Goal: Task Accomplishment & Management: Manage account settings

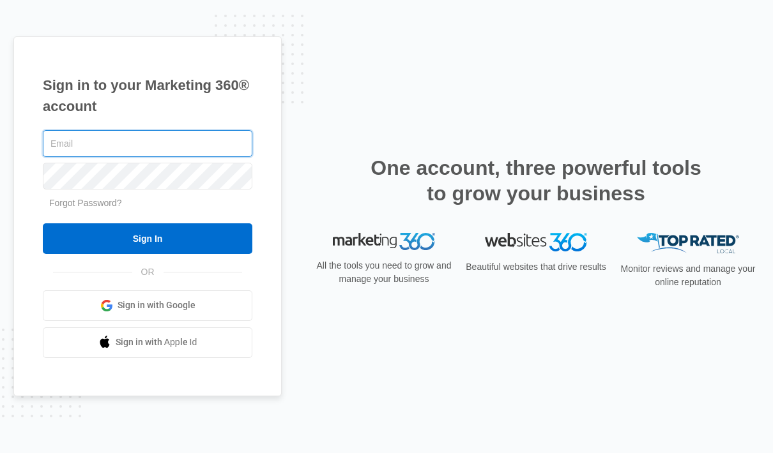
type input "[PERSON_NAME][EMAIL_ADDRESS][DOMAIN_NAME]"
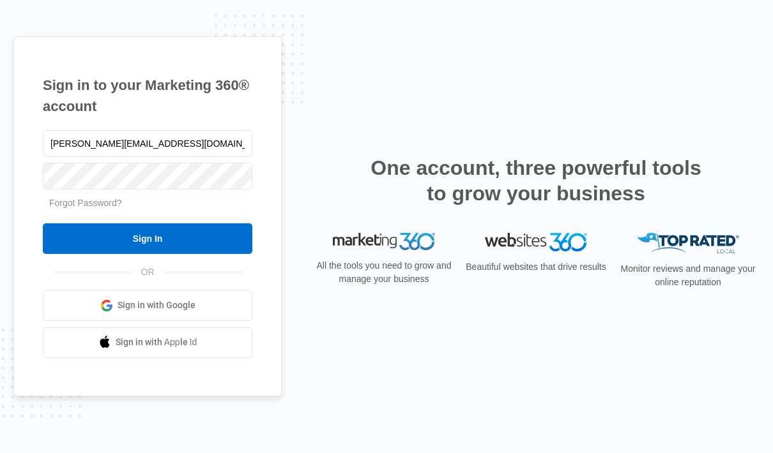
click at [199, 254] on input "Sign In" at bounding box center [147, 238] width 209 height 31
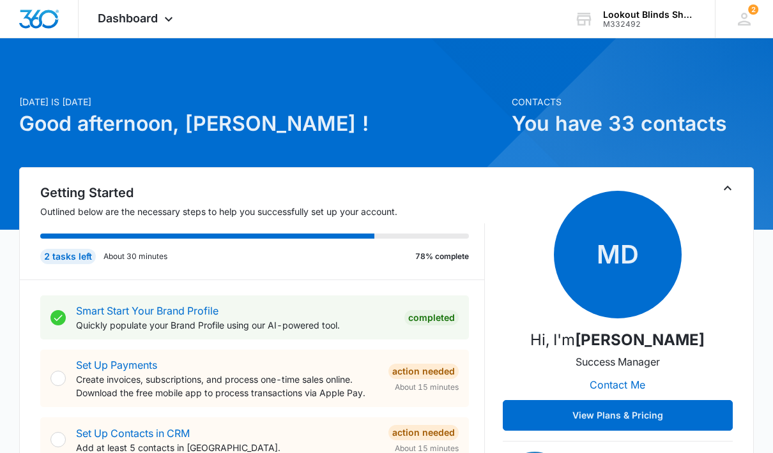
click at [167, 20] on icon at bounding box center [169, 19] width 8 height 4
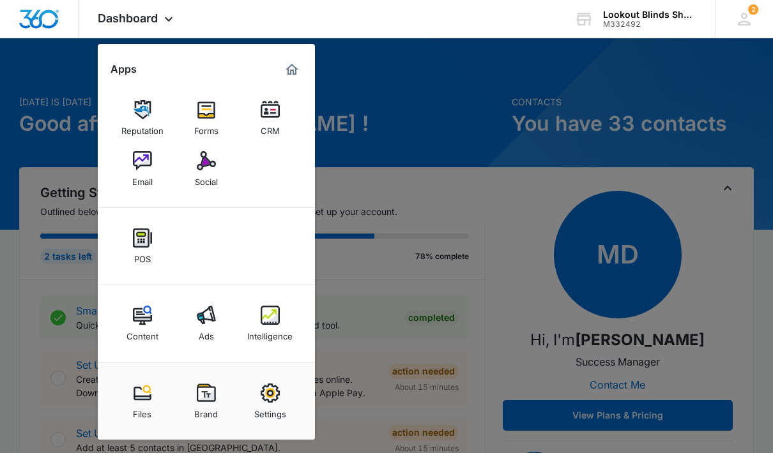
click at [267, 322] on img at bounding box center [270, 315] width 19 height 19
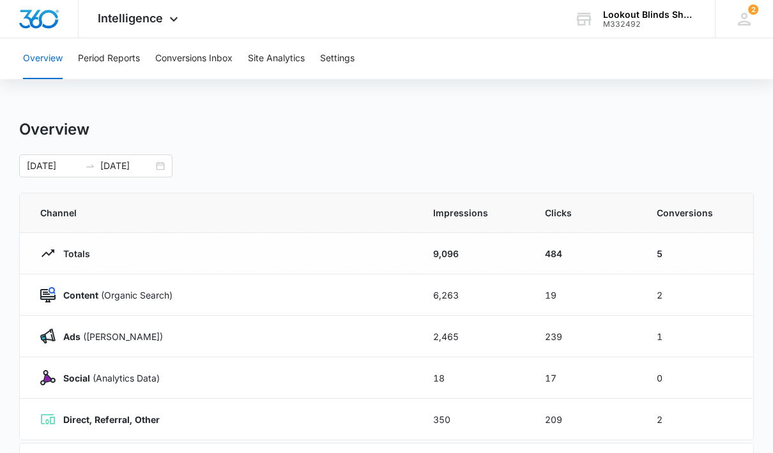
click at [203, 64] on button "Conversions Inbox" at bounding box center [193, 58] width 77 height 41
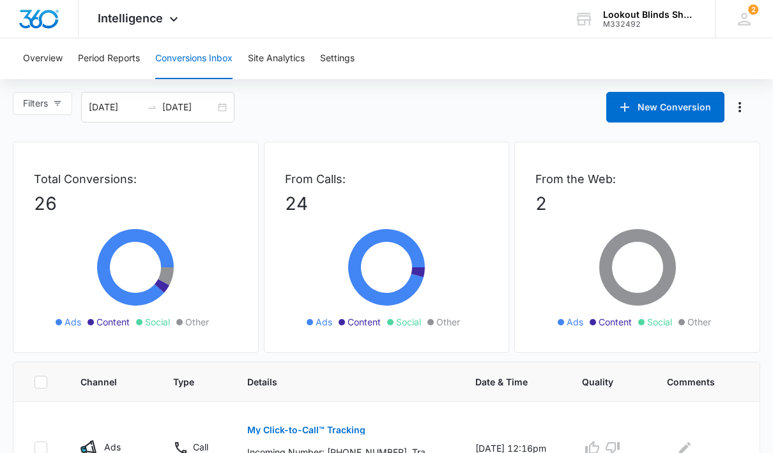
click at [175, 29] on div "Intelligence Apps Reputation Forms CRM Email Social POS Content Ads Intelligenc…" at bounding box center [140, 19] width 122 height 38
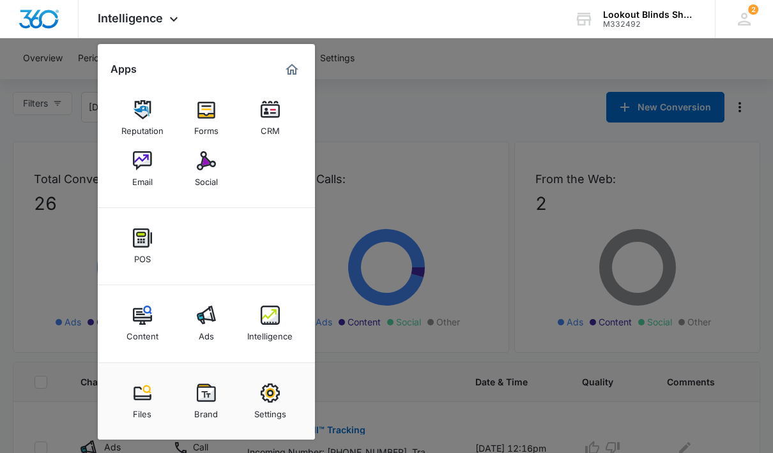
click at [273, 324] on img at bounding box center [270, 315] width 19 height 19
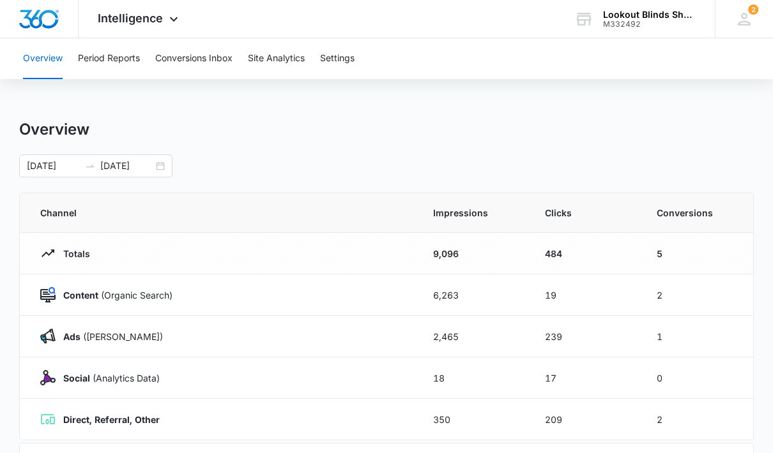
click at [215, 63] on button "Conversions Inbox" at bounding box center [193, 58] width 77 height 41
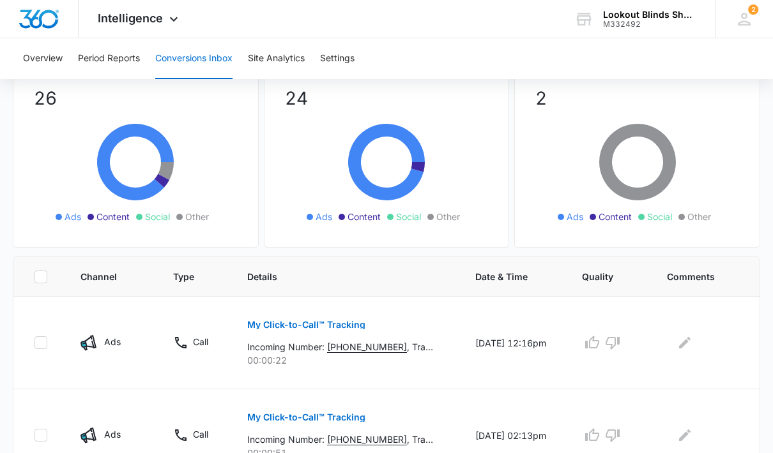
scroll to position [107, 0]
